Goal: Task Accomplishment & Management: Manage account settings

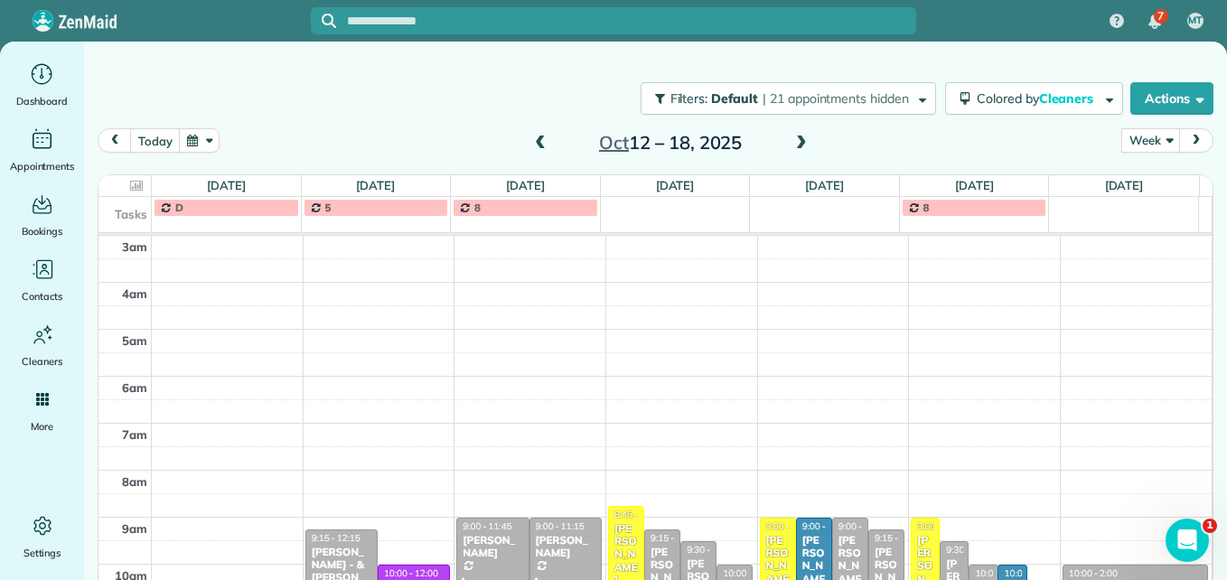
scroll to position [280, 0]
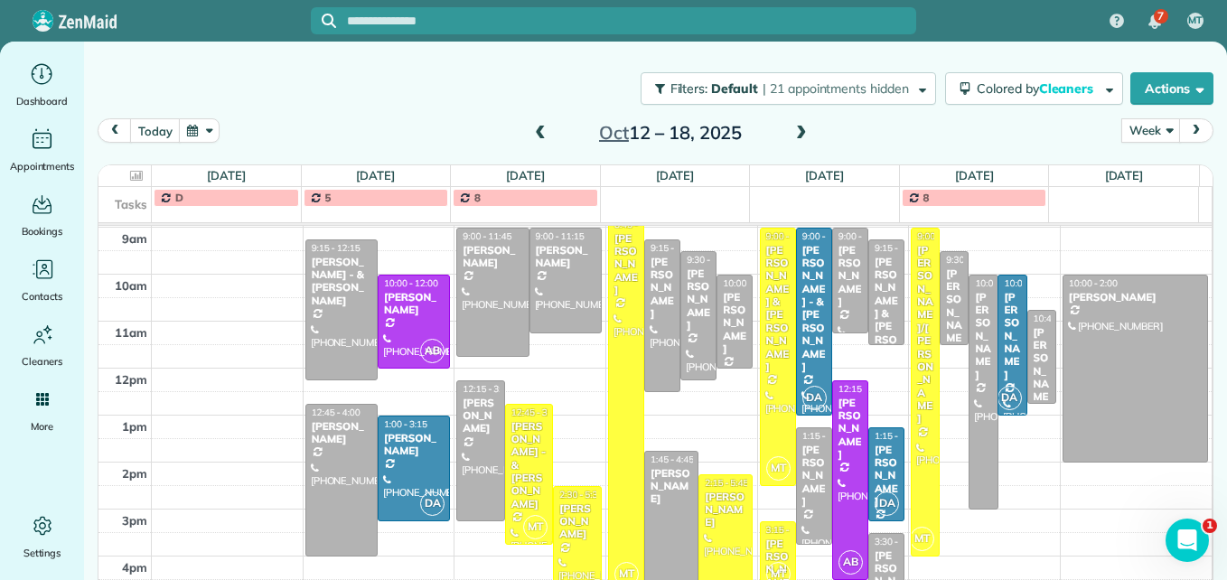
click at [612, 428] on div at bounding box center [626, 404] width 34 height 374
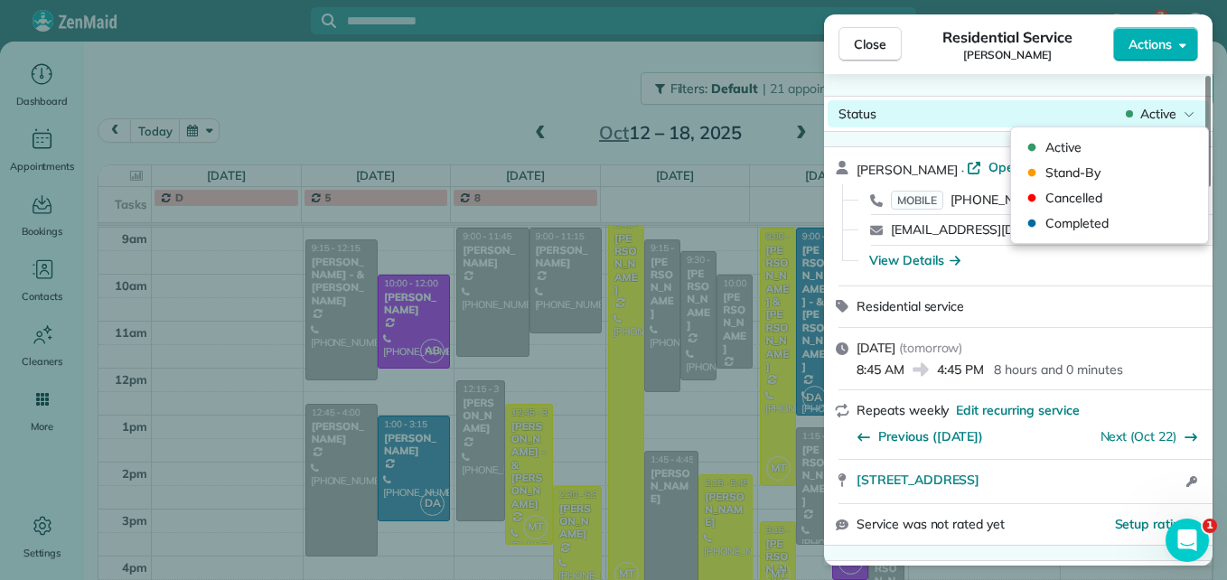
click at [1186, 117] on icon at bounding box center [1188, 114] width 11 height 18
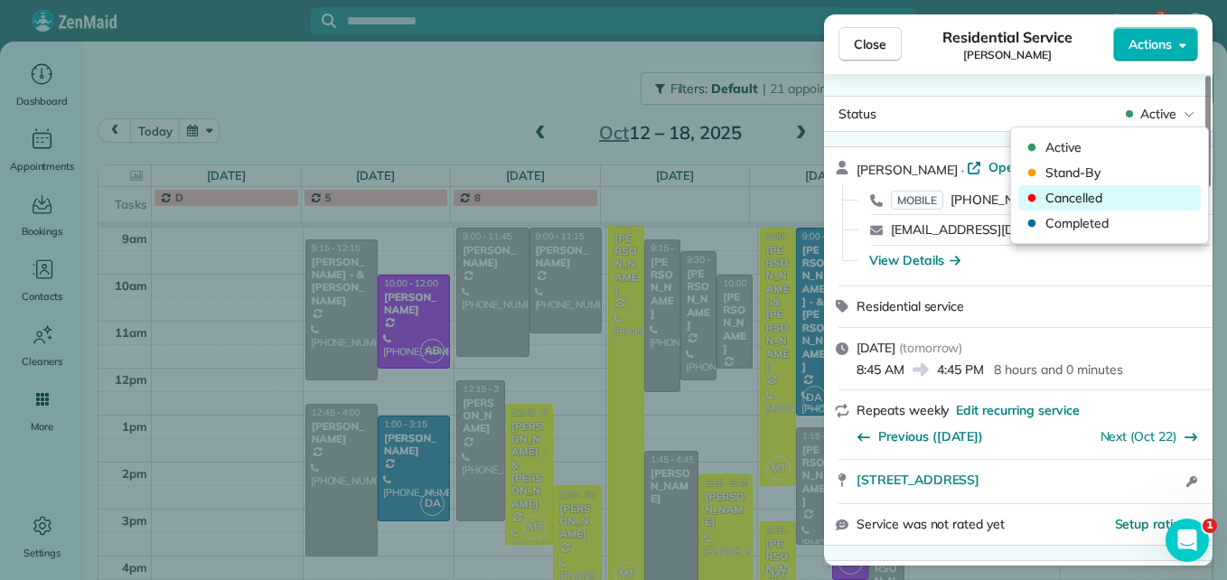
click at [1106, 197] on span "Cancelled" at bounding box center [1121, 198] width 152 height 18
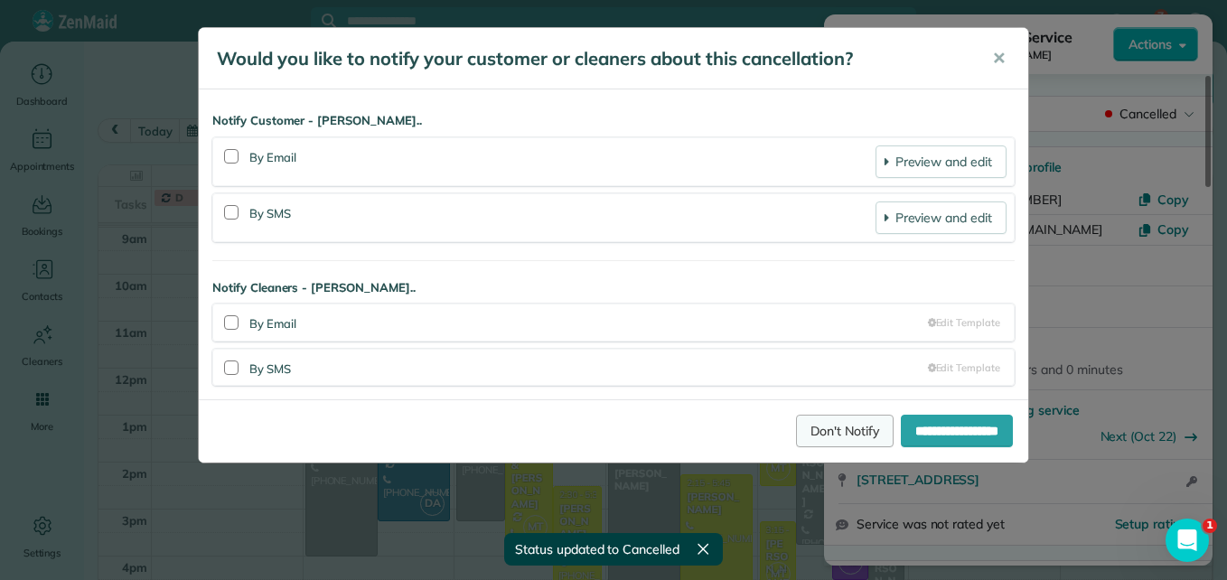
click at [798, 423] on link "Don't Notify" at bounding box center [845, 431] width 98 height 33
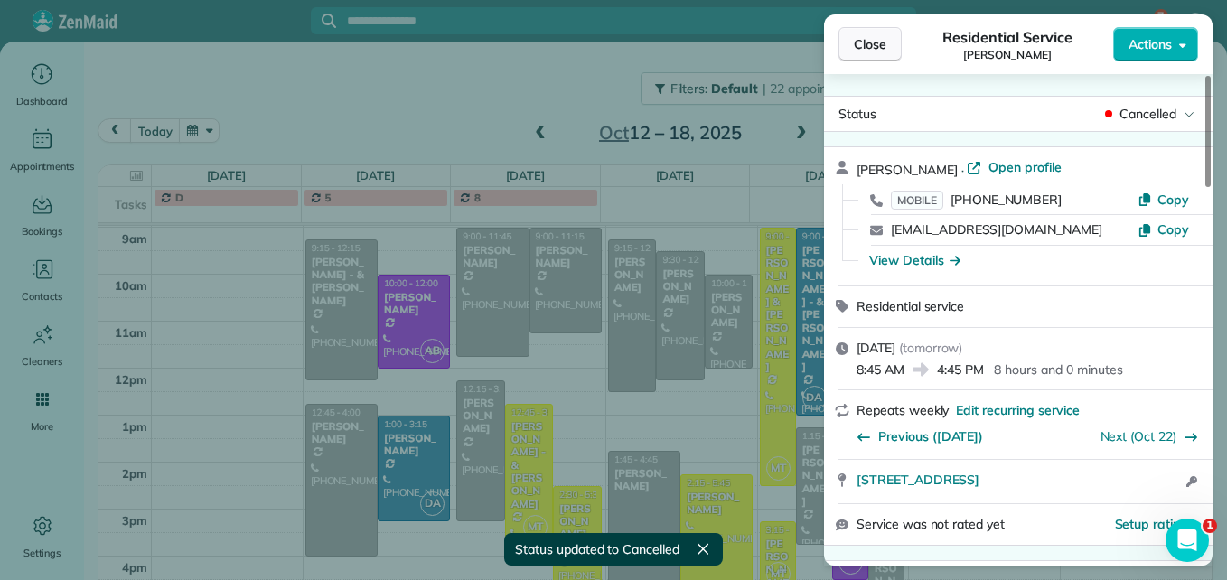
click at [871, 46] on span "Close" at bounding box center [870, 44] width 33 height 18
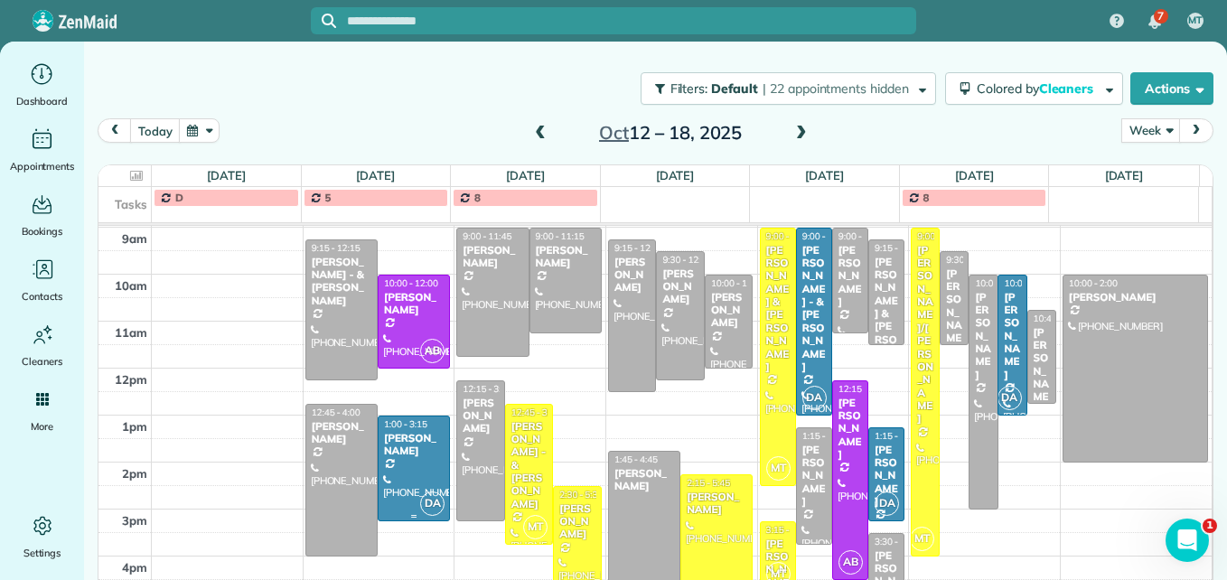
click at [396, 471] on div at bounding box center [413, 468] width 70 height 104
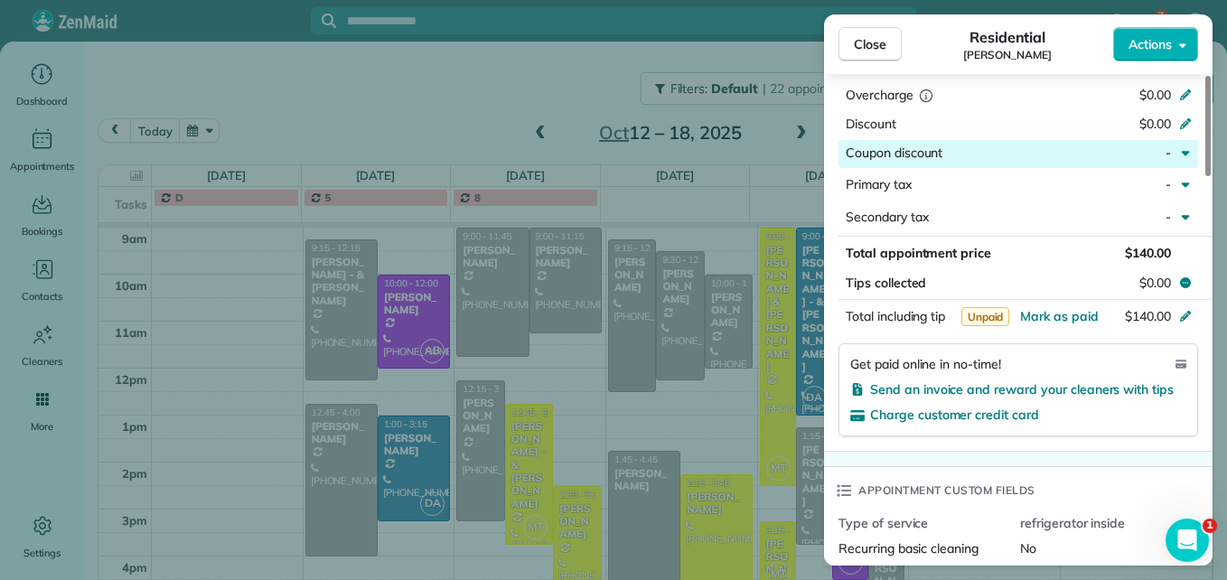
scroll to position [996, 0]
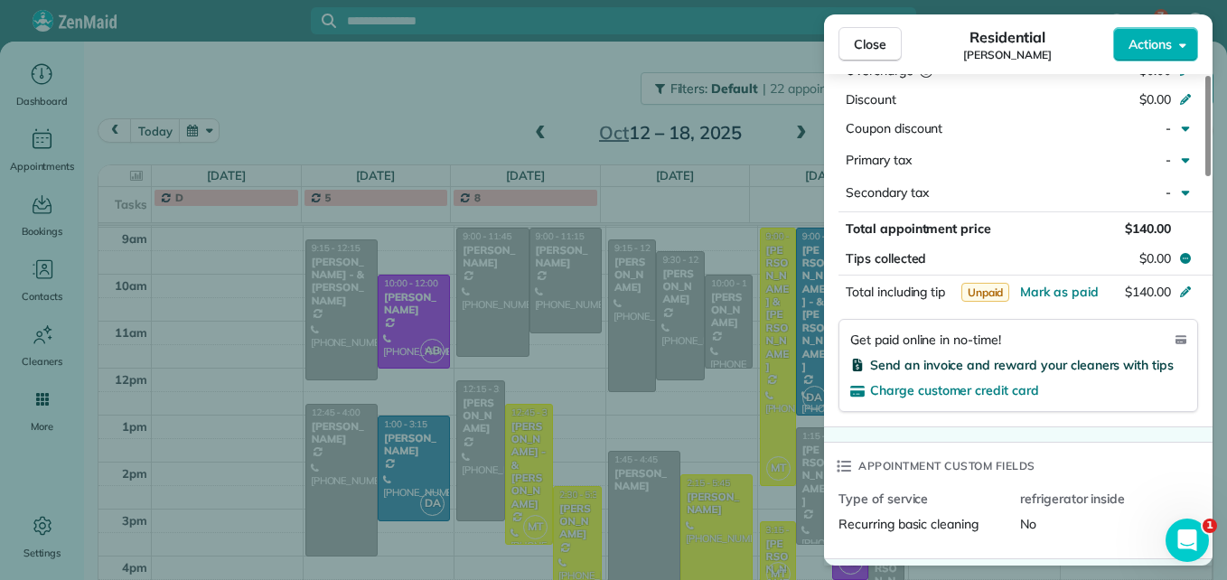
click at [1064, 357] on span "Send an invoice and reward your cleaners with tips" at bounding box center [1022, 365] width 304 height 16
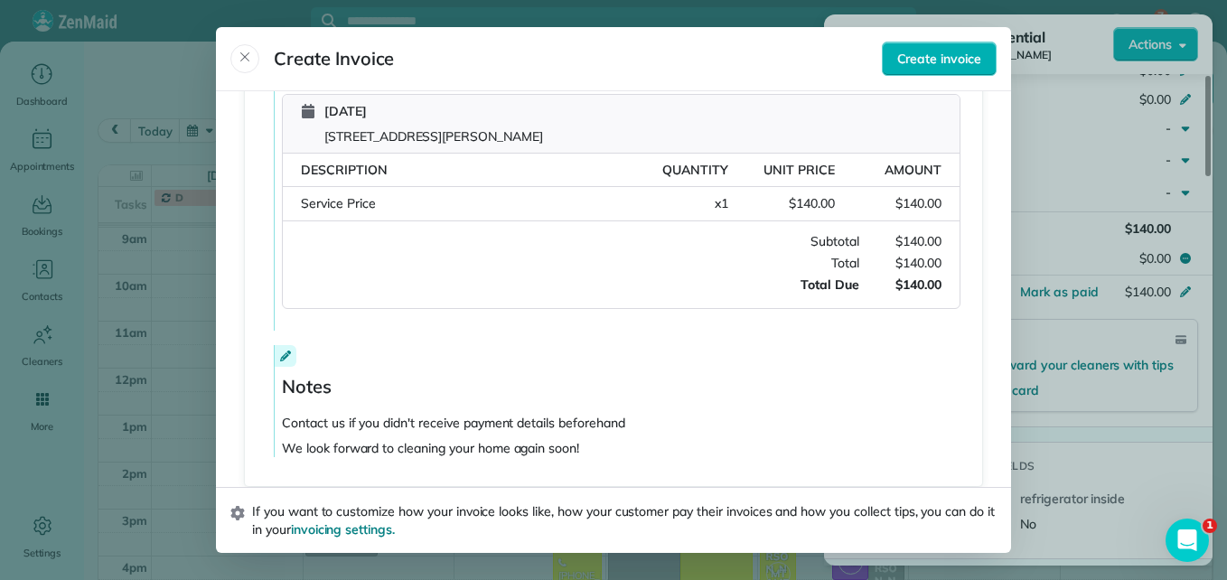
scroll to position [271, 0]
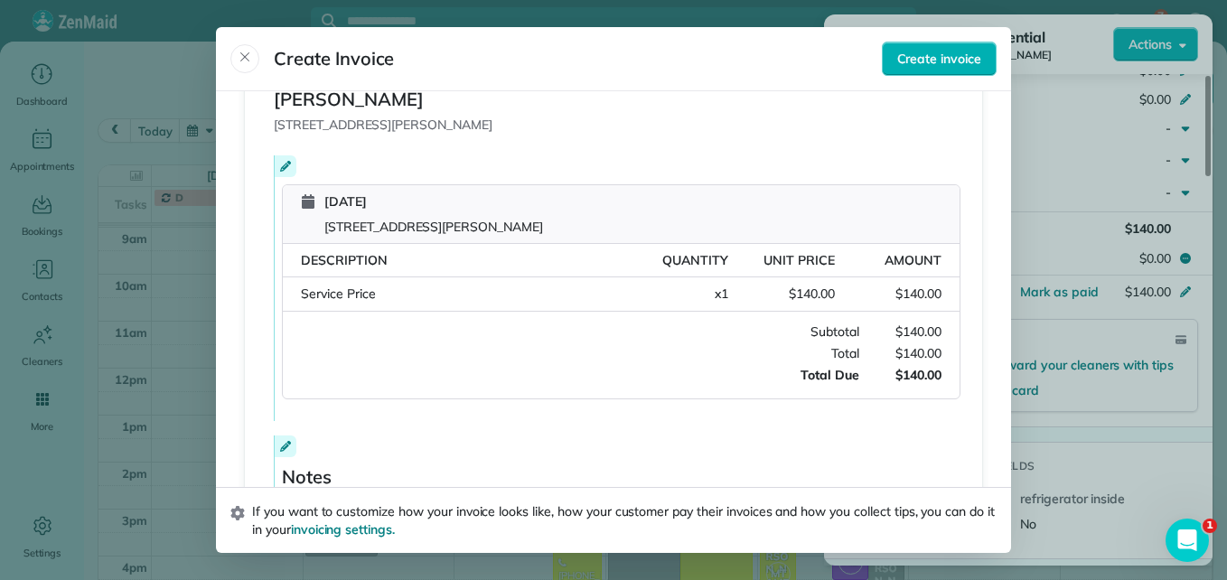
click at [406, 291] on div "Service Price" at bounding box center [461, 294] width 321 height 19
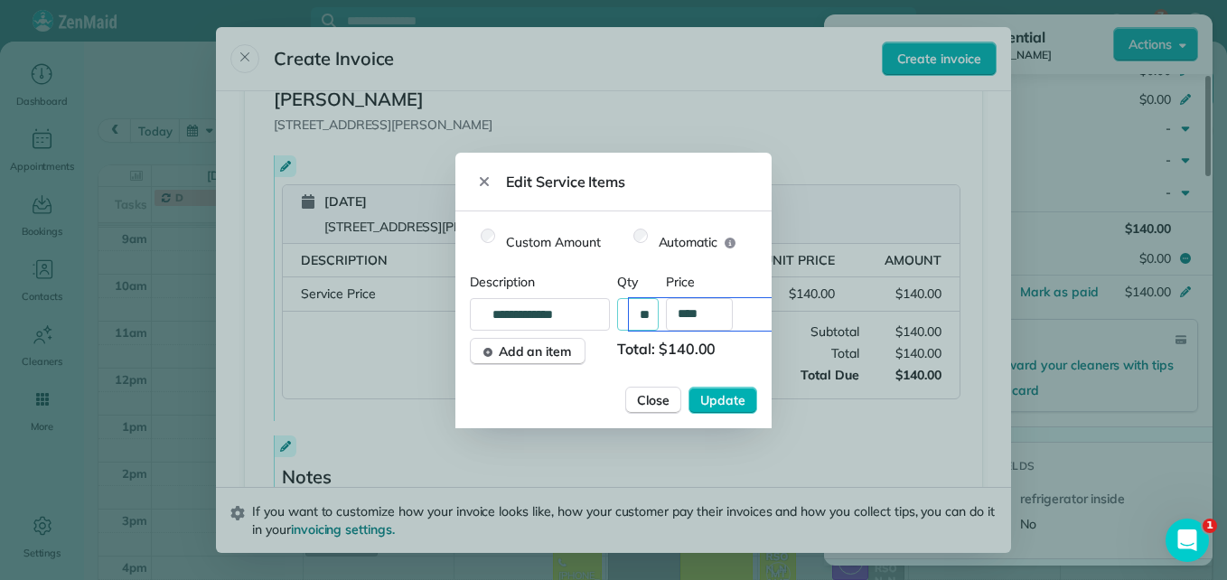
click at [652, 313] on input "**" at bounding box center [703, 314] width 148 height 33
type input "**"
click at [740, 395] on span "Update" at bounding box center [722, 400] width 45 height 18
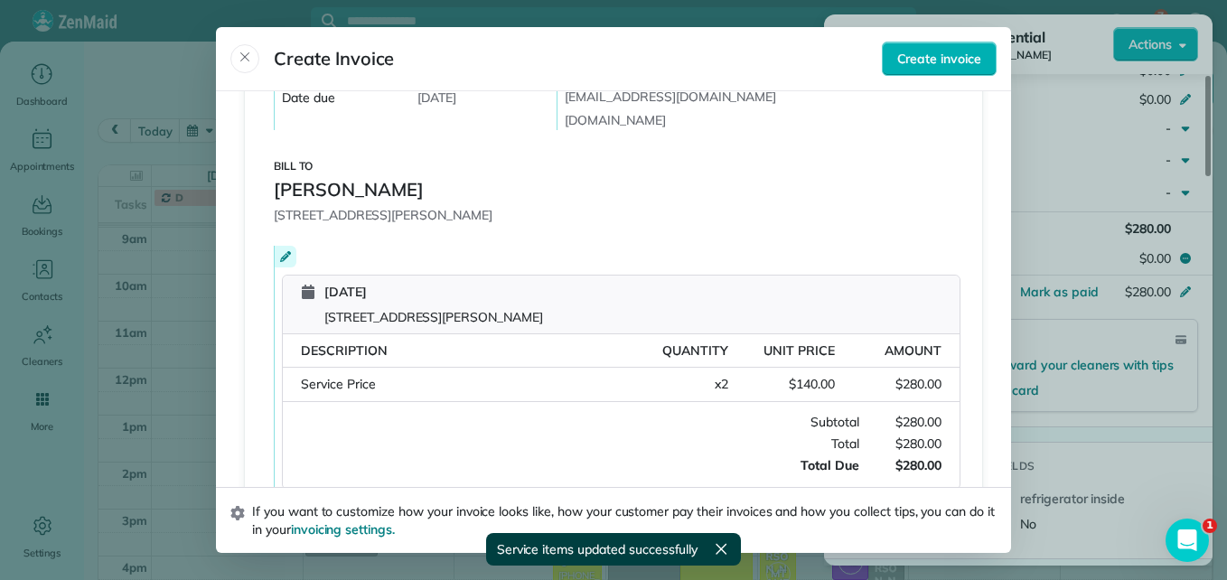
scroll to position [0, 0]
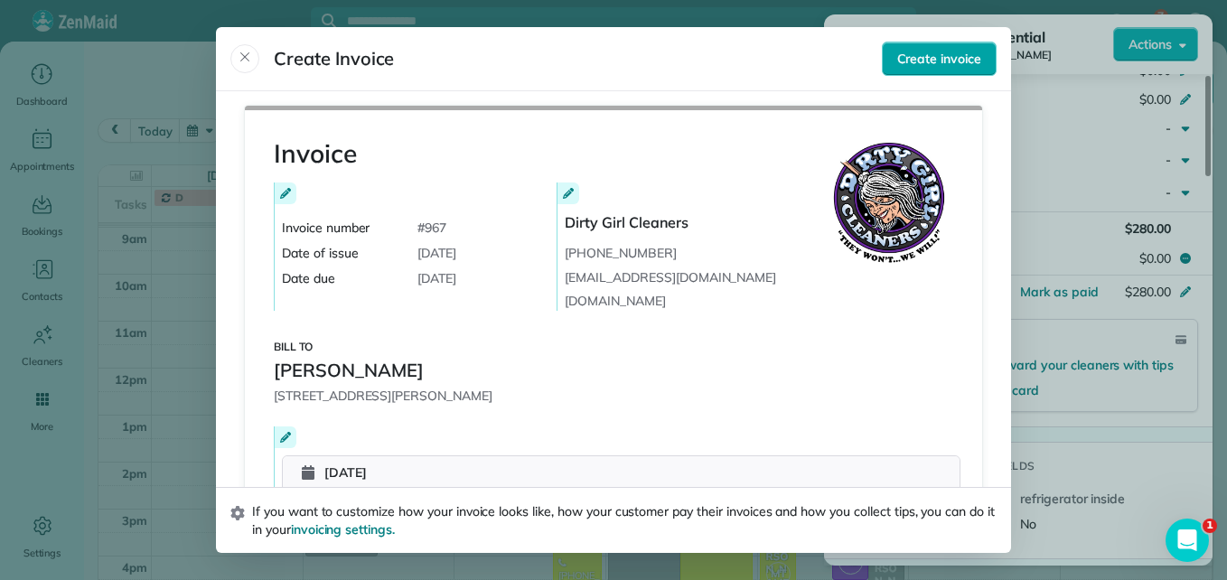
click at [930, 52] on span "Create invoice" at bounding box center [939, 59] width 84 height 18
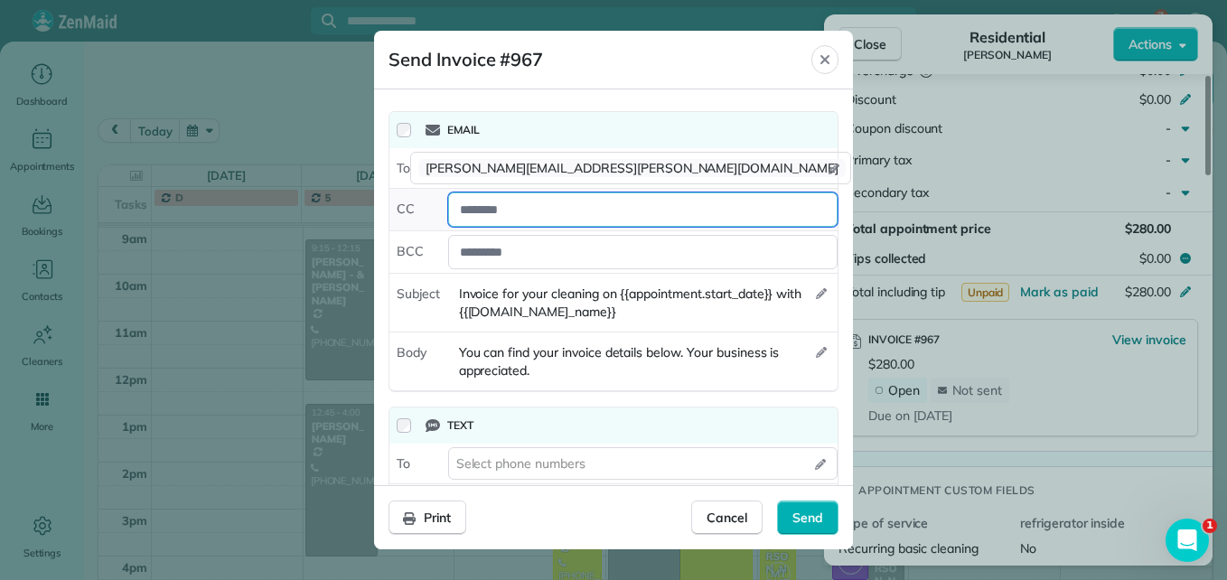
click at [509, 208] on div at bounding box center [642, 209] width 389 height 34
type div "**********"
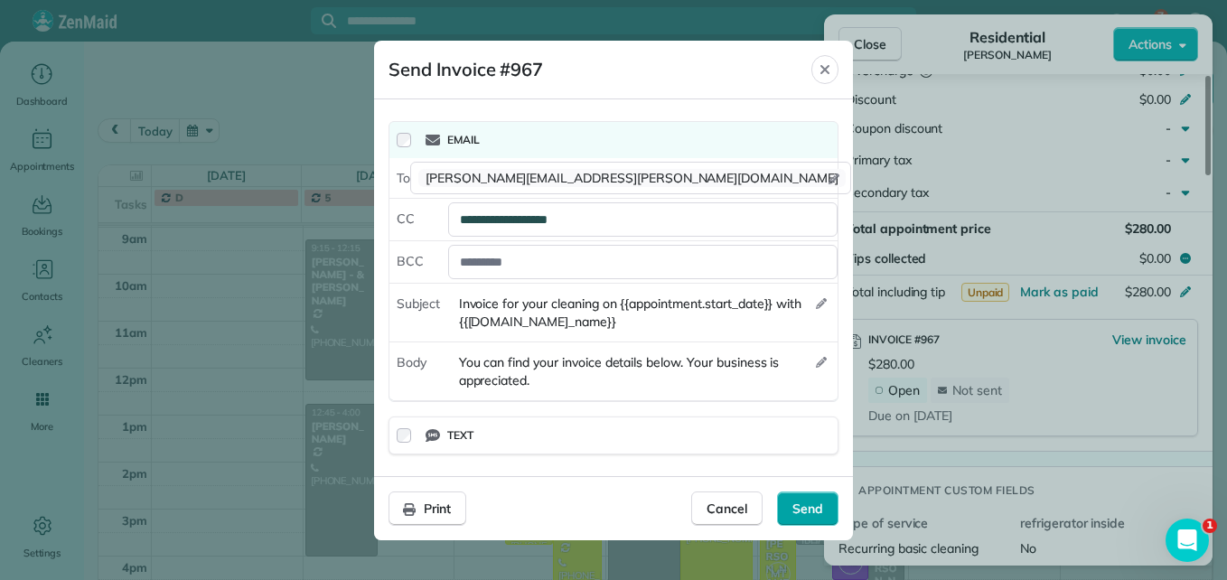
click at [813, 515] on span "Send" at bounding box center [807, 509] width 31 height 18
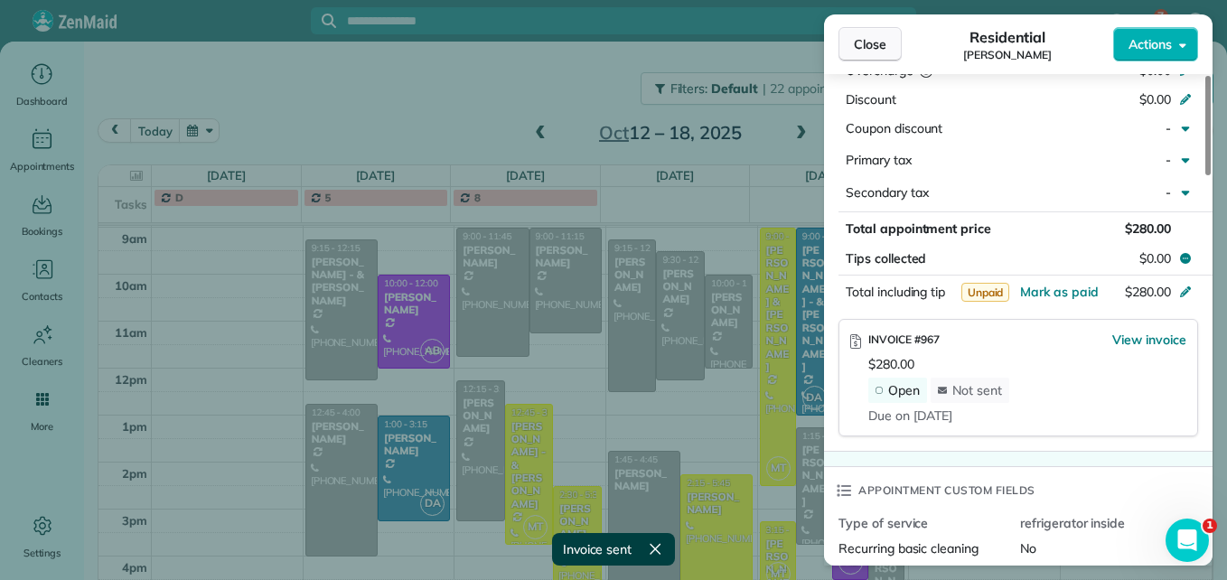
click at [892, 49] on button "Close" at bounding box center [869, 44] width 63 height 34
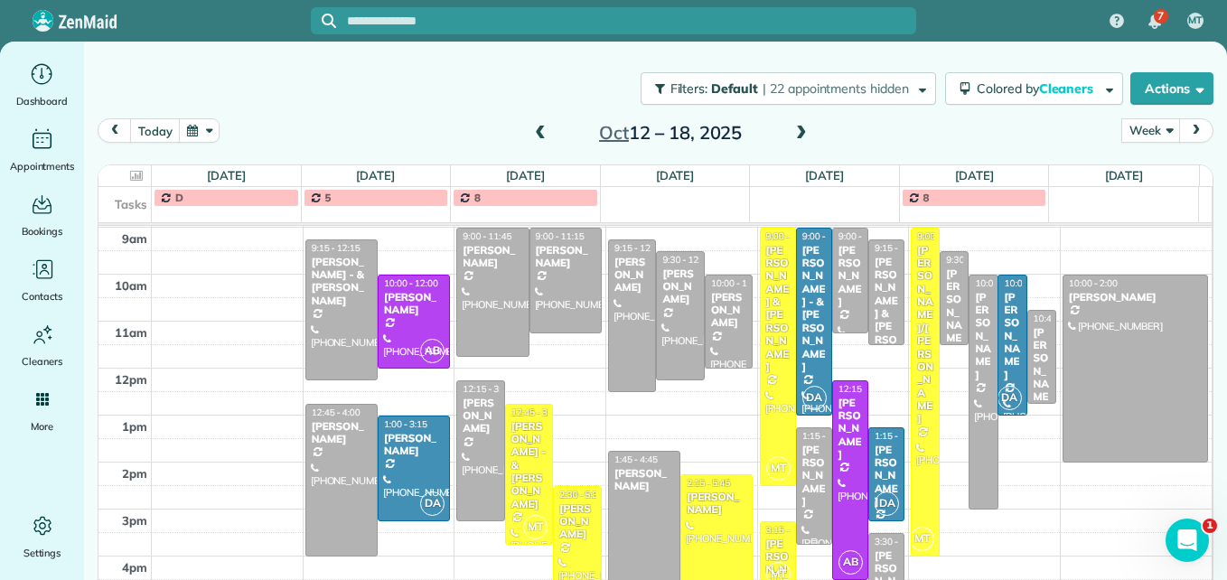
click at [798, 496] on div at bounding box center [814, 486] width 34 height 116
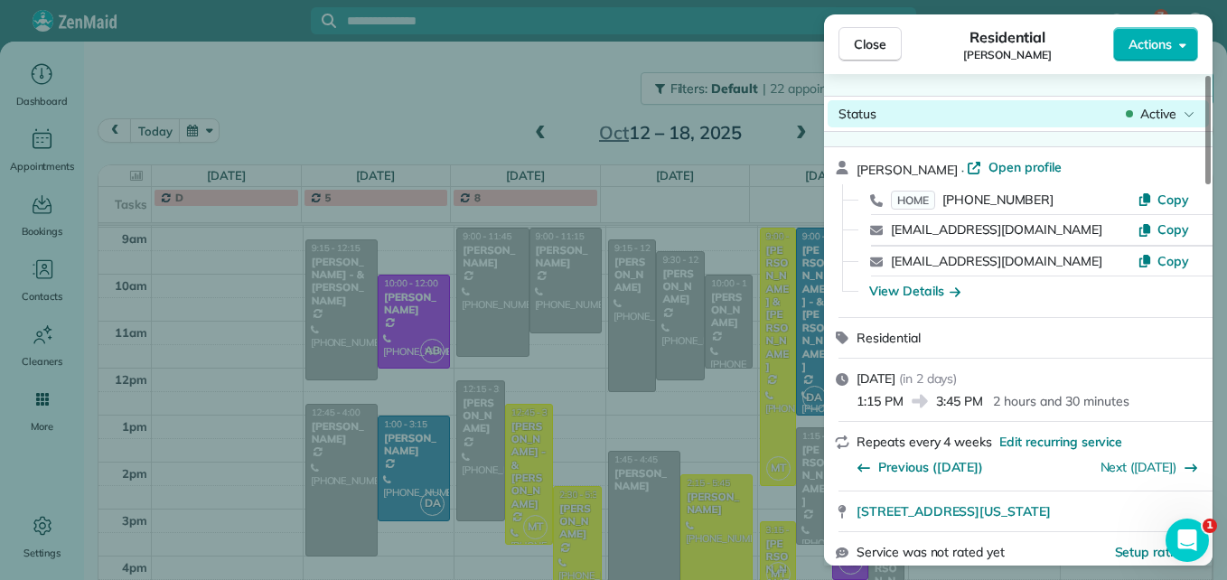
click at [1188, 111] on icon at bounding box center [1188, 114] width 11 height 18
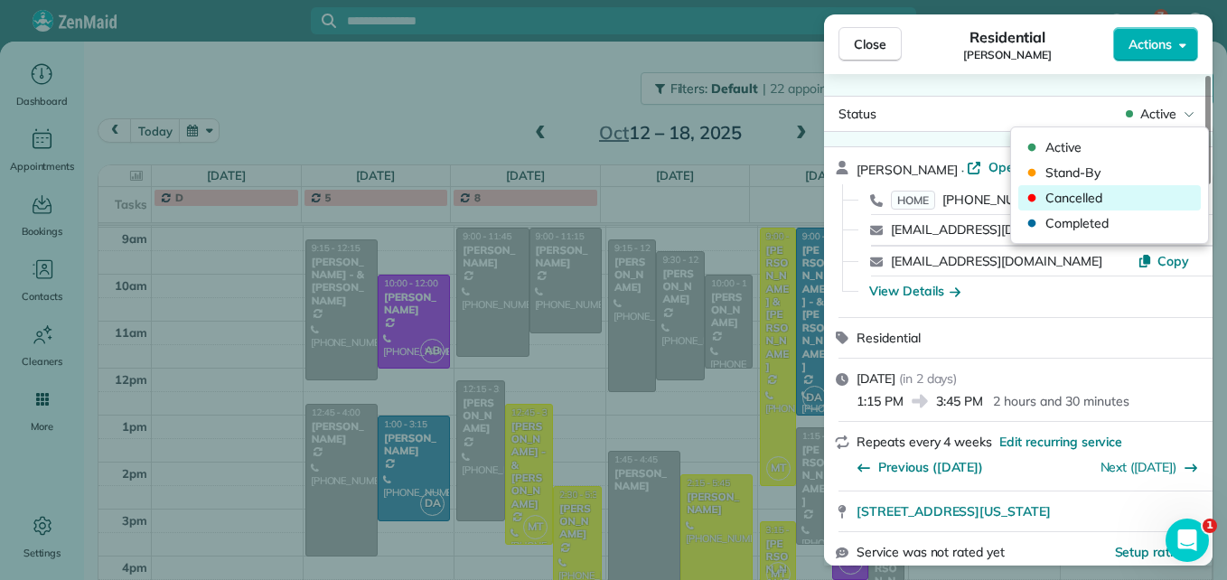
click at [1108, 201] on span "Cancelled" at bounding box center [1121, 198] width 152 height 18
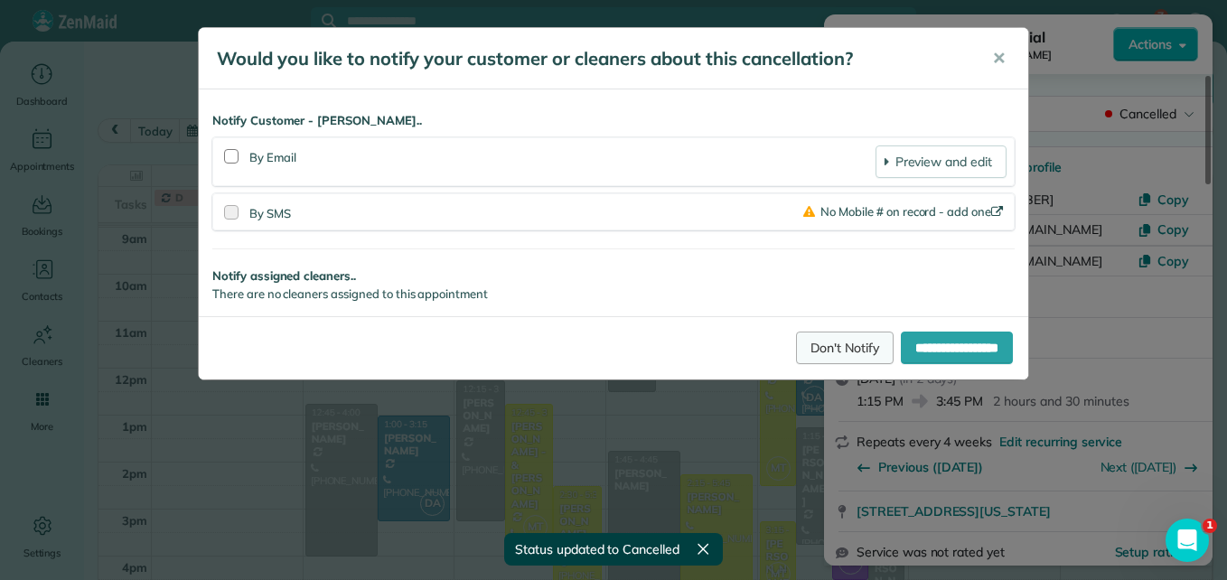
click at [797, 355] on link "Don't Notify" at bounding box center [845, 348] width 98 height 33
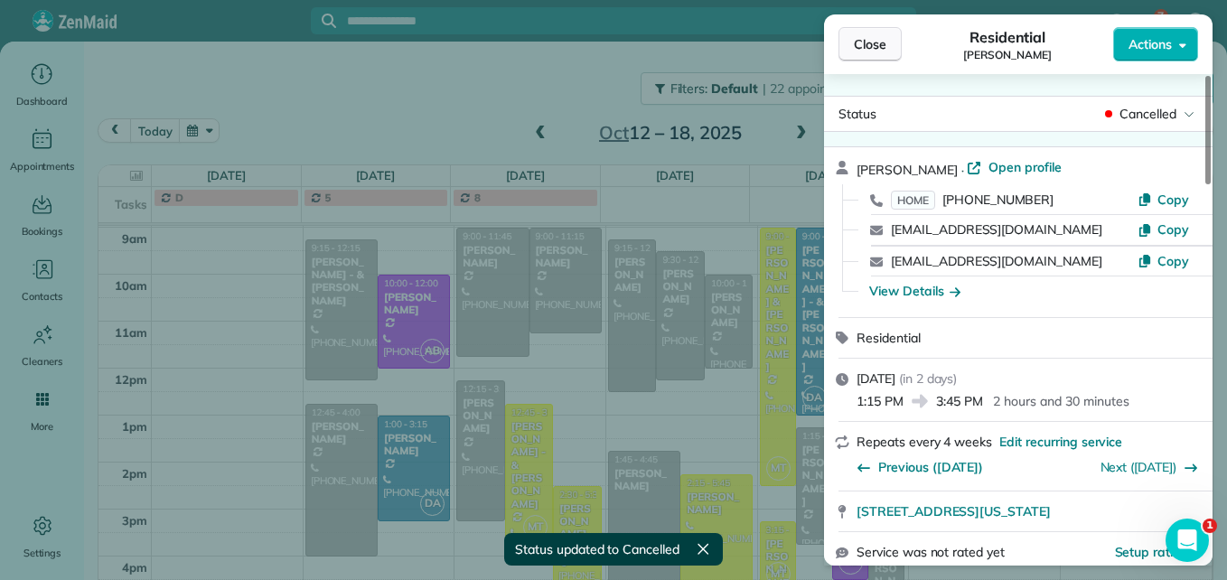
click at [864, 42] on span "Close" at bounding box center [870, 44] width 33 height 18
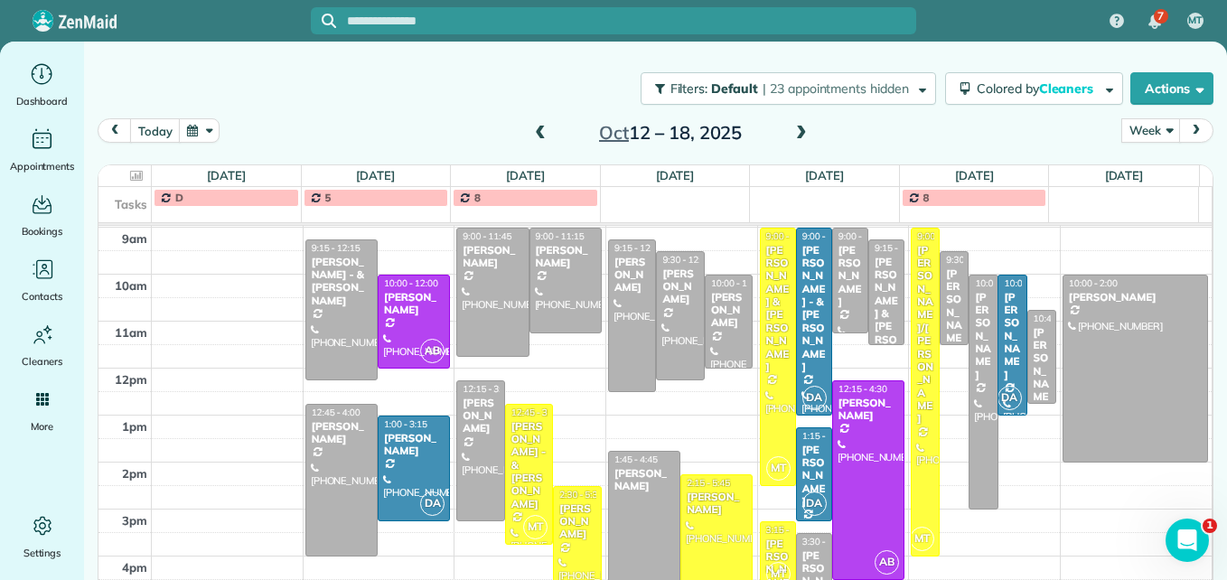
click at [793, 132] on span at bounding box center [801, 134] width 20 height 16
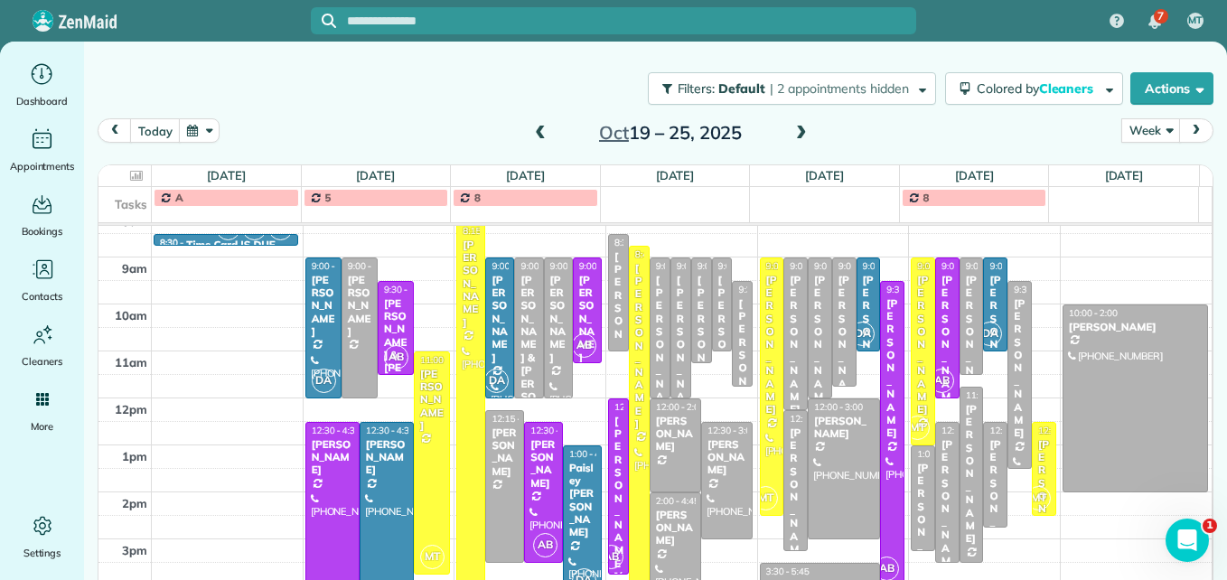
scroll to position [279, 0]
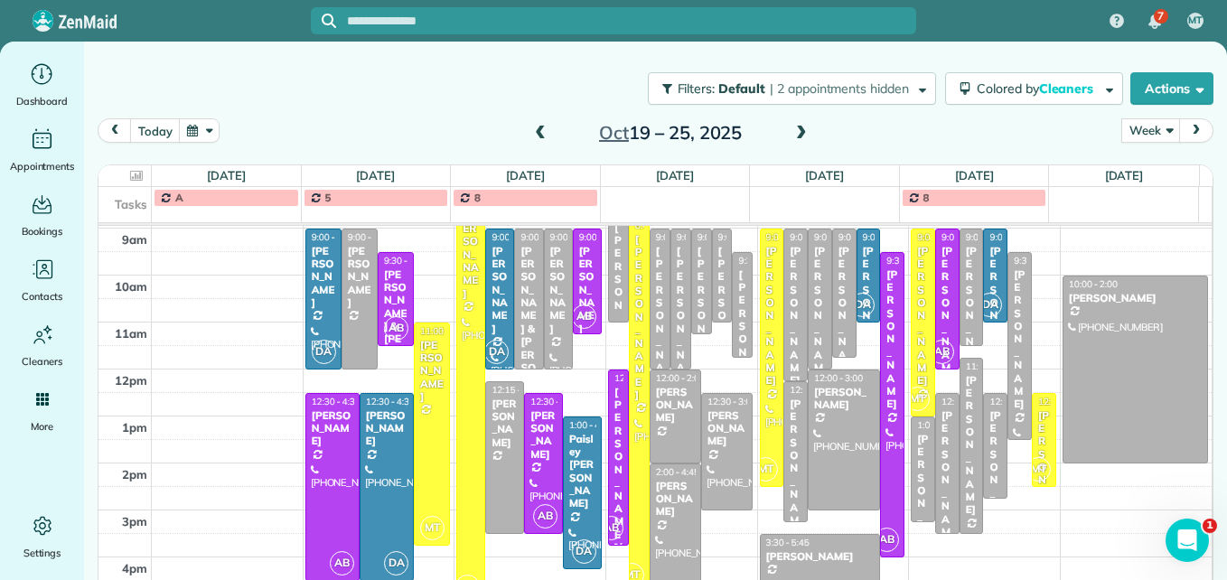
click at [533, 132] on span at bounding box center [540, 134] width 20 height 16
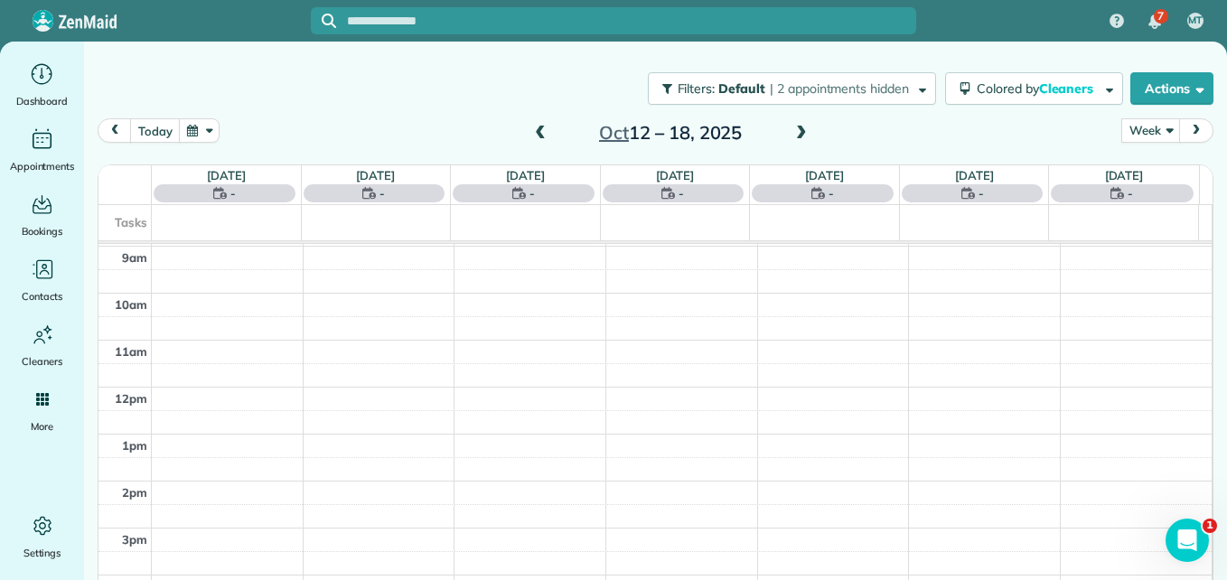
scroll to position [189, 0]
